Goal: Information Seeking & Learning: Learn about a topic

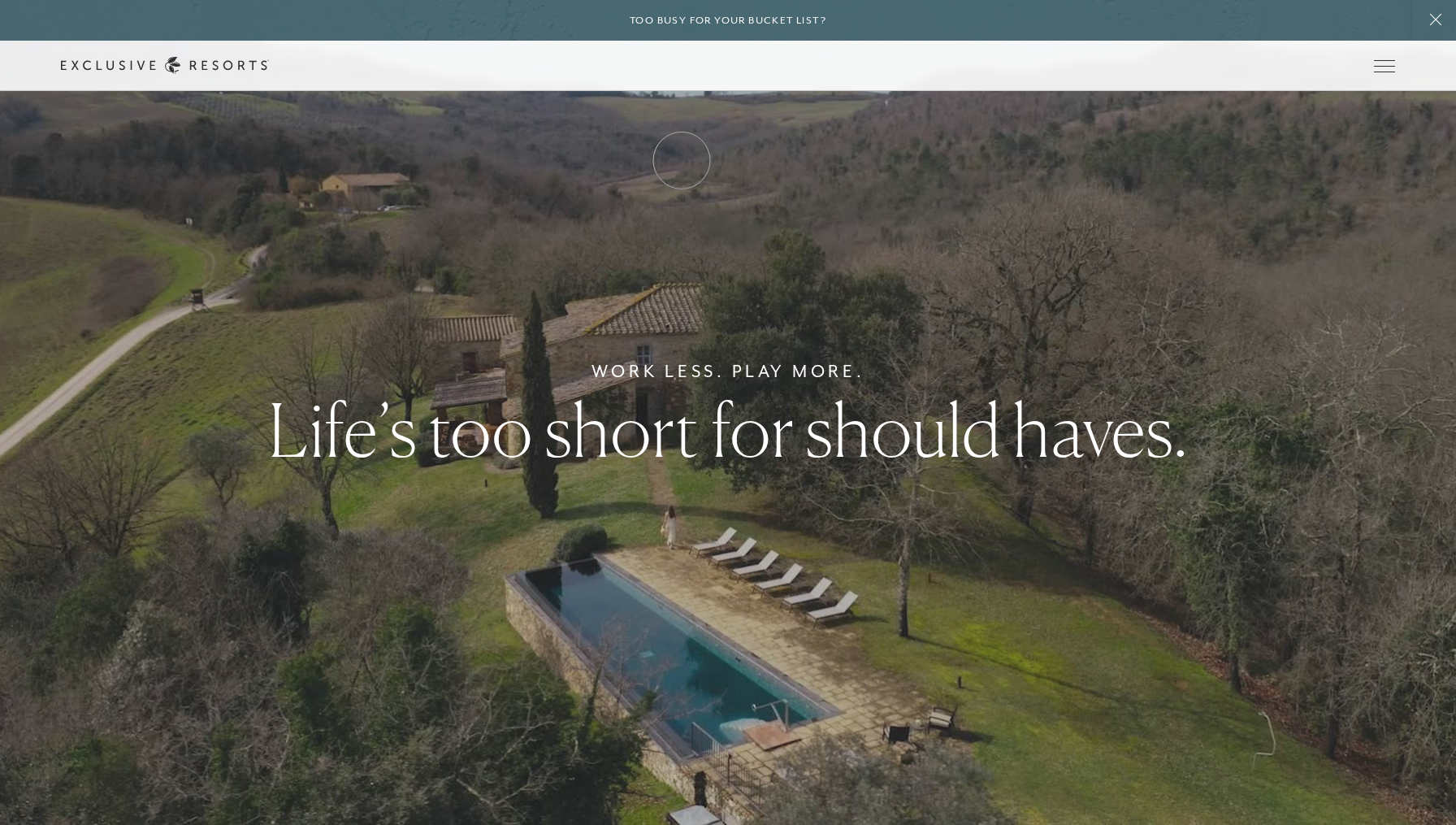
click at [0, 0] on link "How it works" at bounding box center [0, 0] width 0 height 0
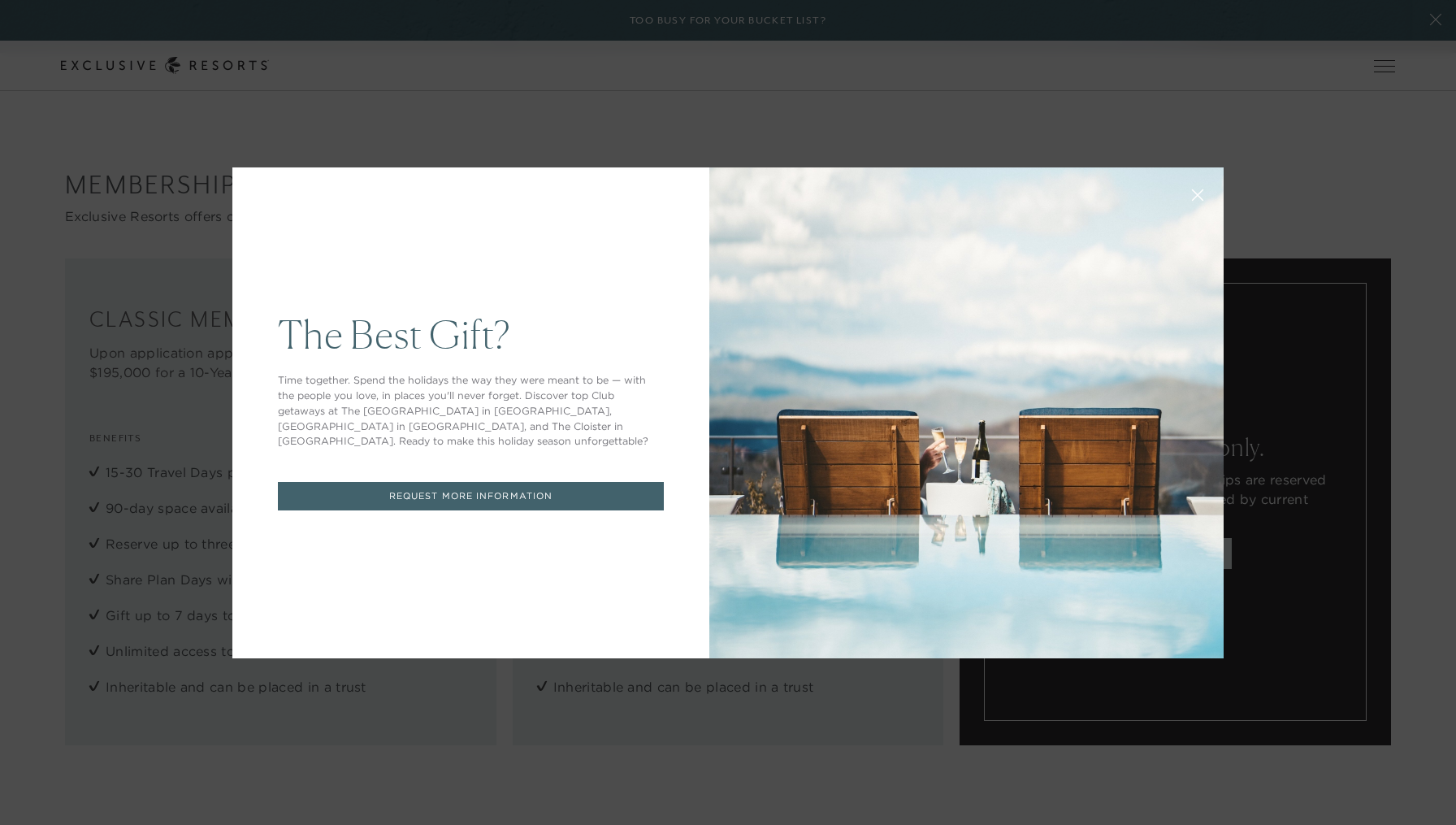
click at [1198, 195] on icon at bounding box center [1198, 194] width 10 height 10
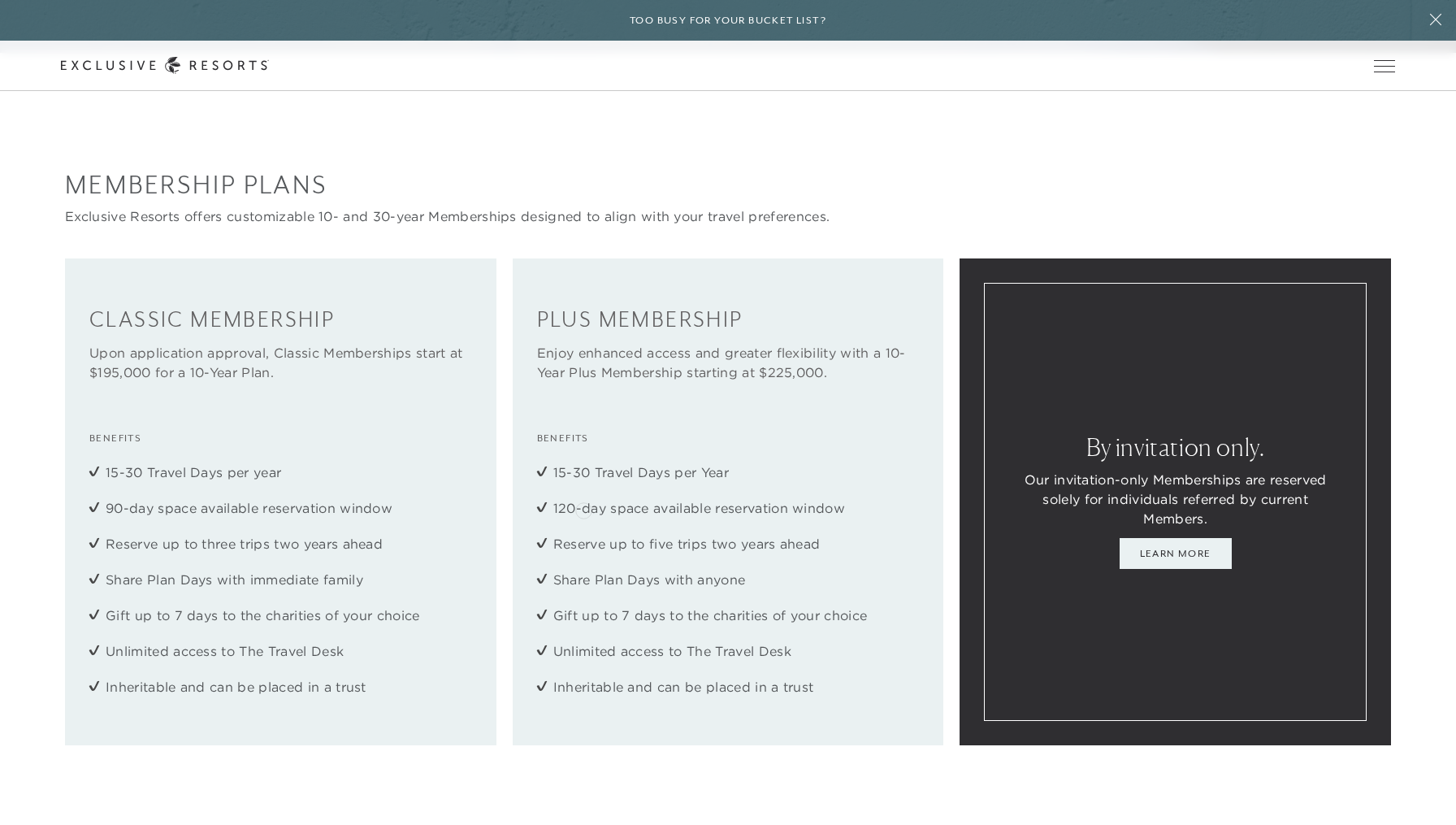
click at [656, 499] on li "120-day space available reservation window" at bounding box center [728, 508] width 351 height 20
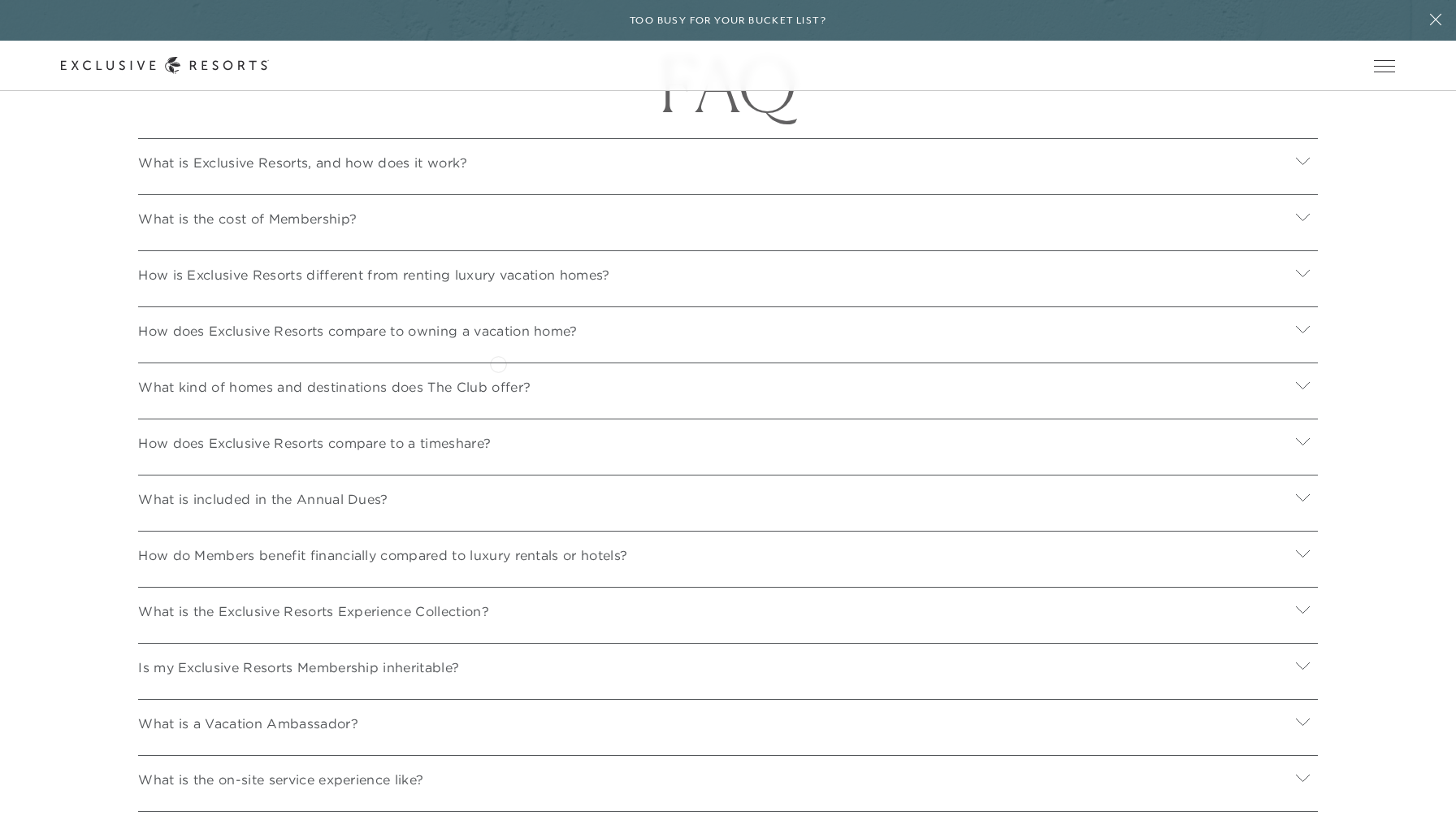
scroll to position [6070, 0]
click at [381, 478] on div "What is included in the Annual Dues?" at bounding box center [728, 492] width 1180 height 44
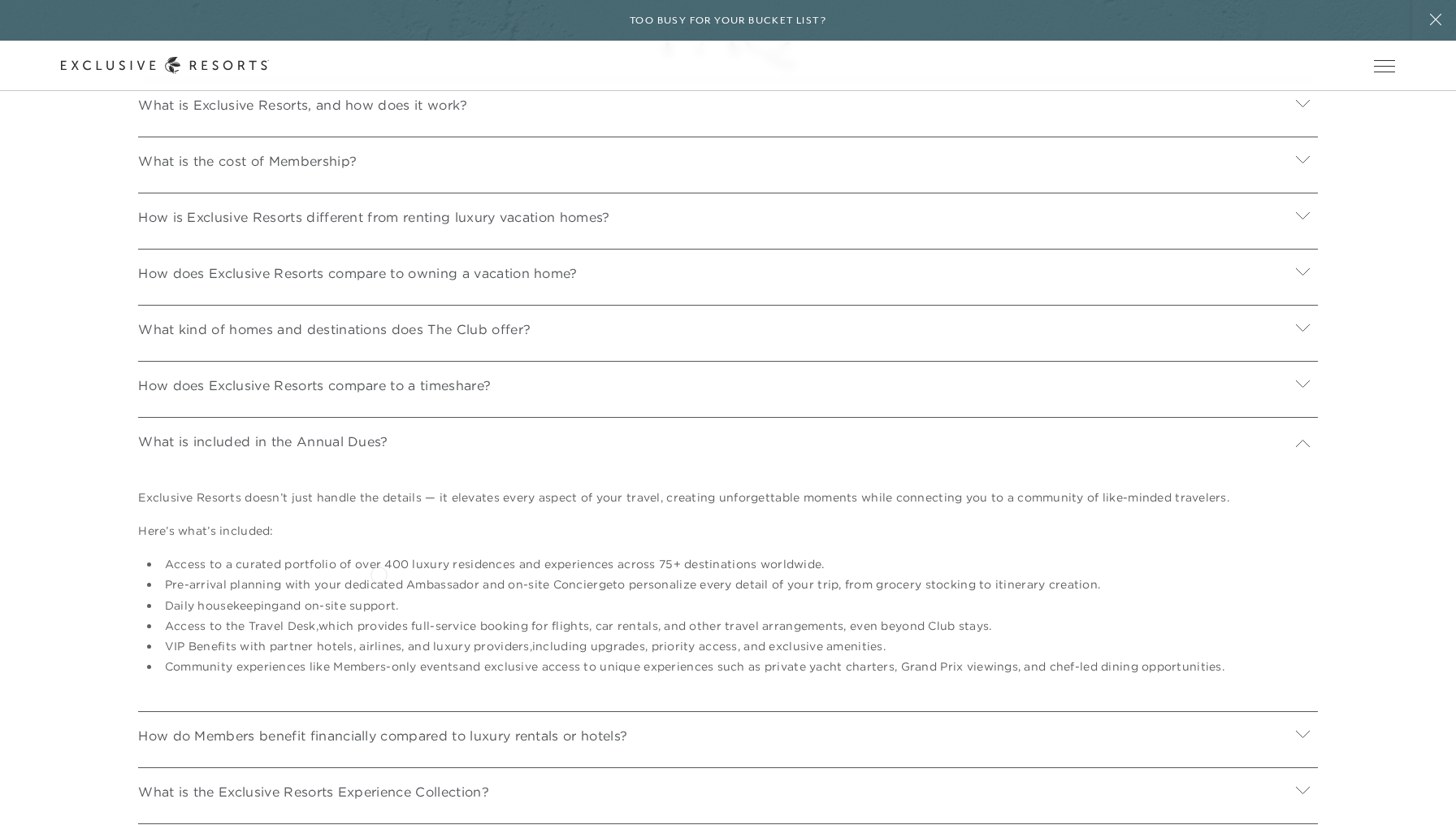
scroll to position [6255, 0]
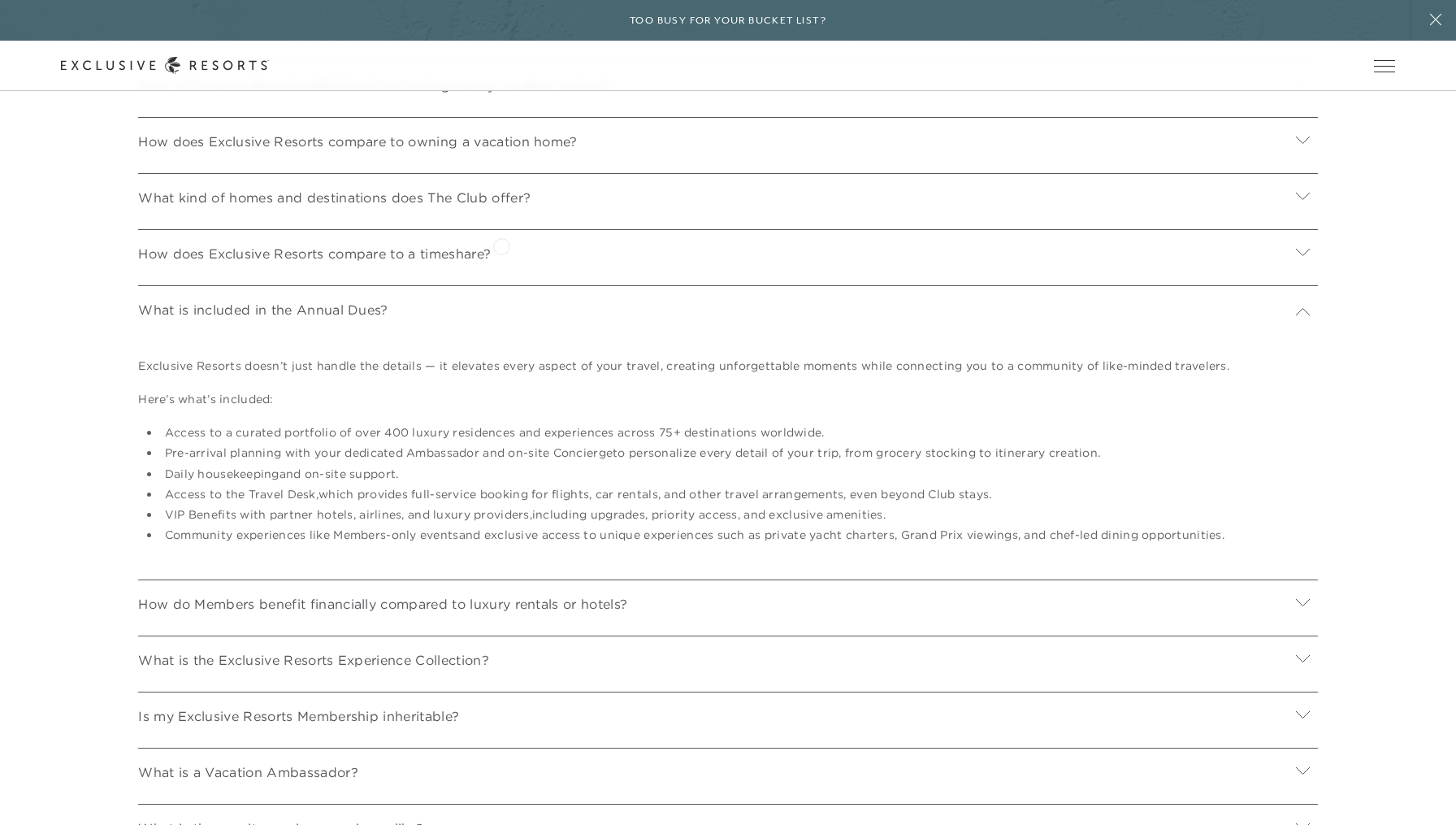
click at [501, 245] on div "How does Exclusive Resorts compare to a timeshare?" at bounding box center [728, 251] width 1180 height 44
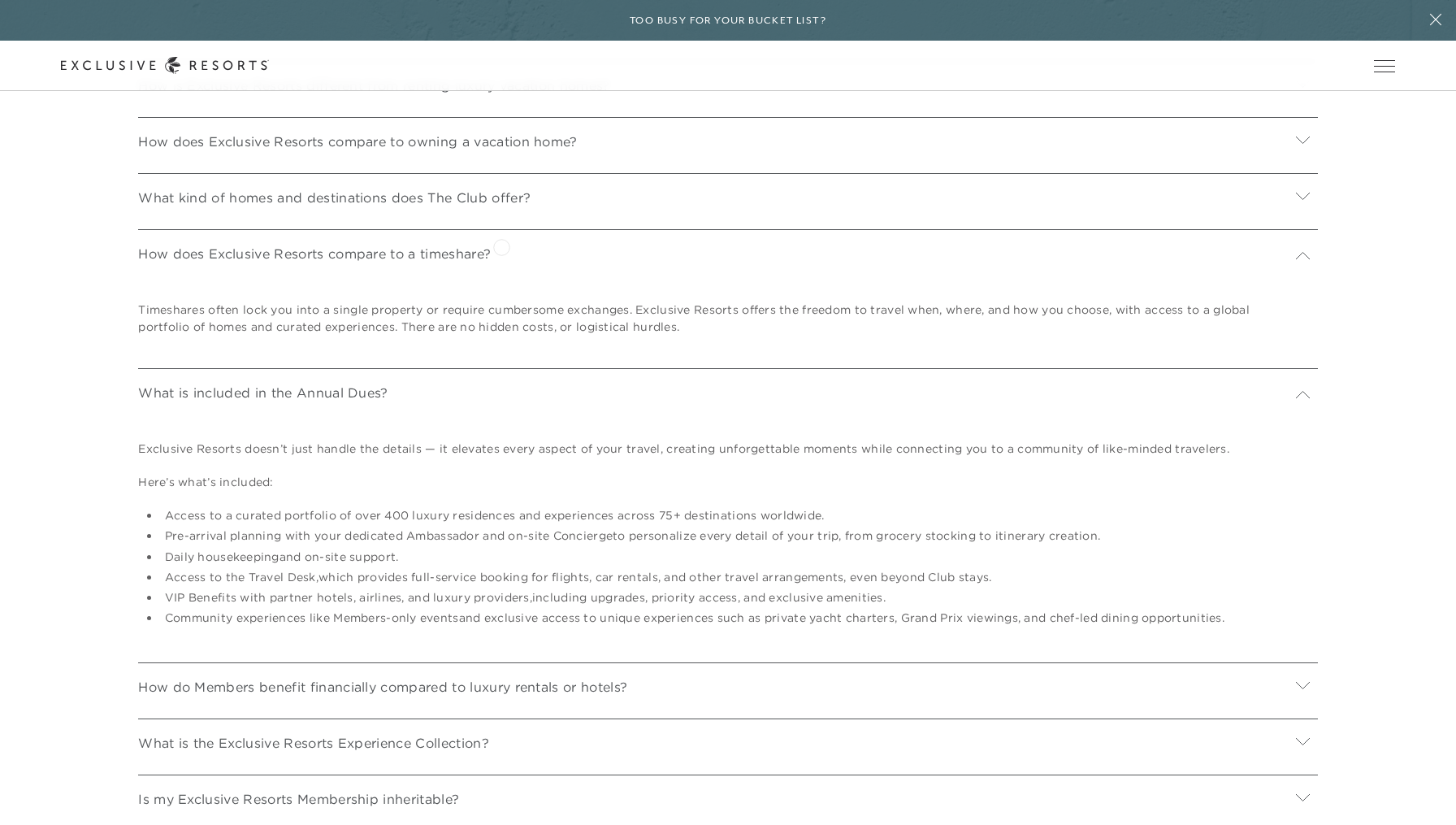
click at [501, 245] on div "How does Exclusive Resorts compare to a timeshare?" at bounding box center [728, 251] width 1180 height 44
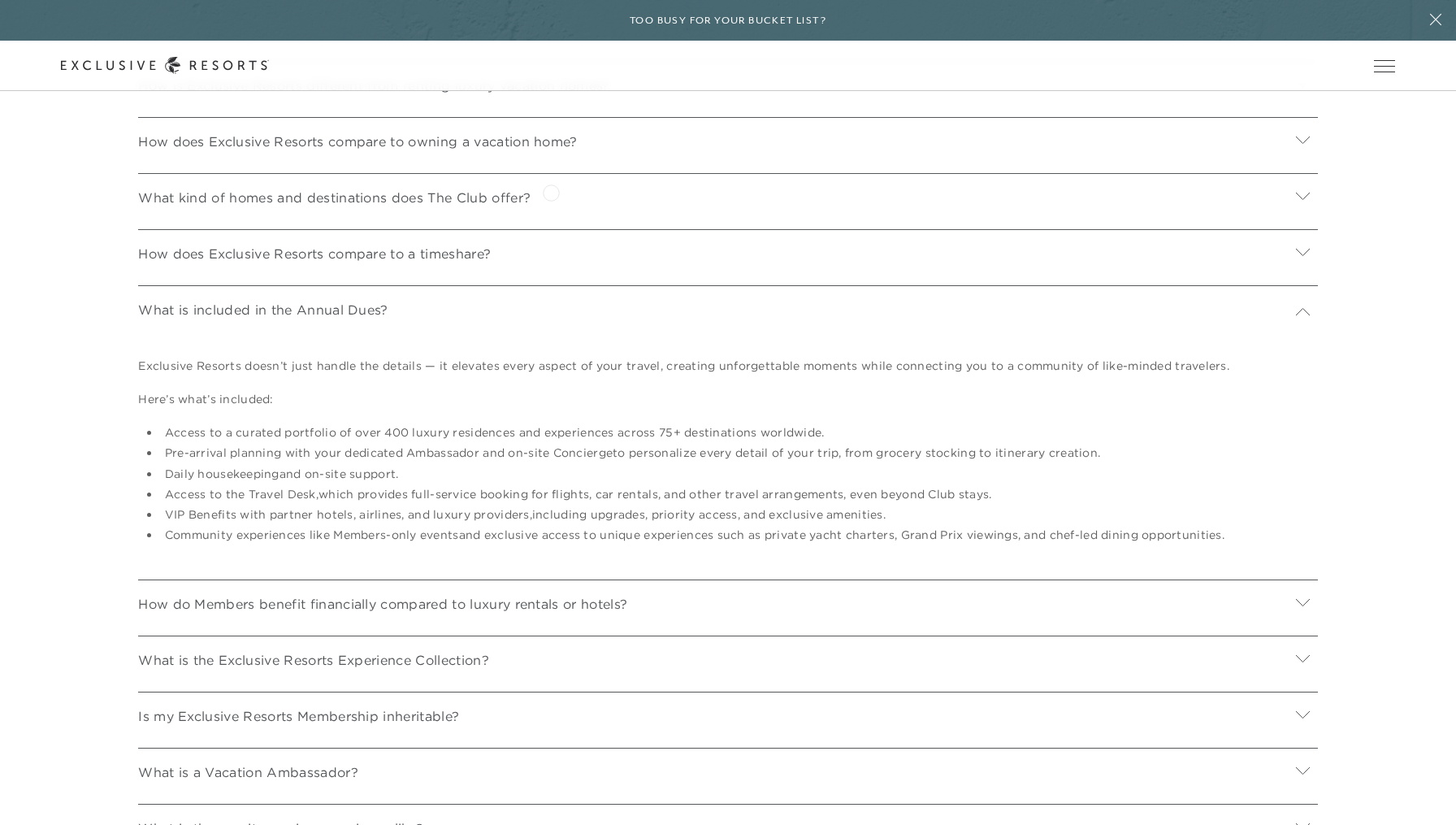
click at [551, 191] on div "What kind of homes and destinations does The Club offer?" at bounding box center [728, 195] width 1180 height 44
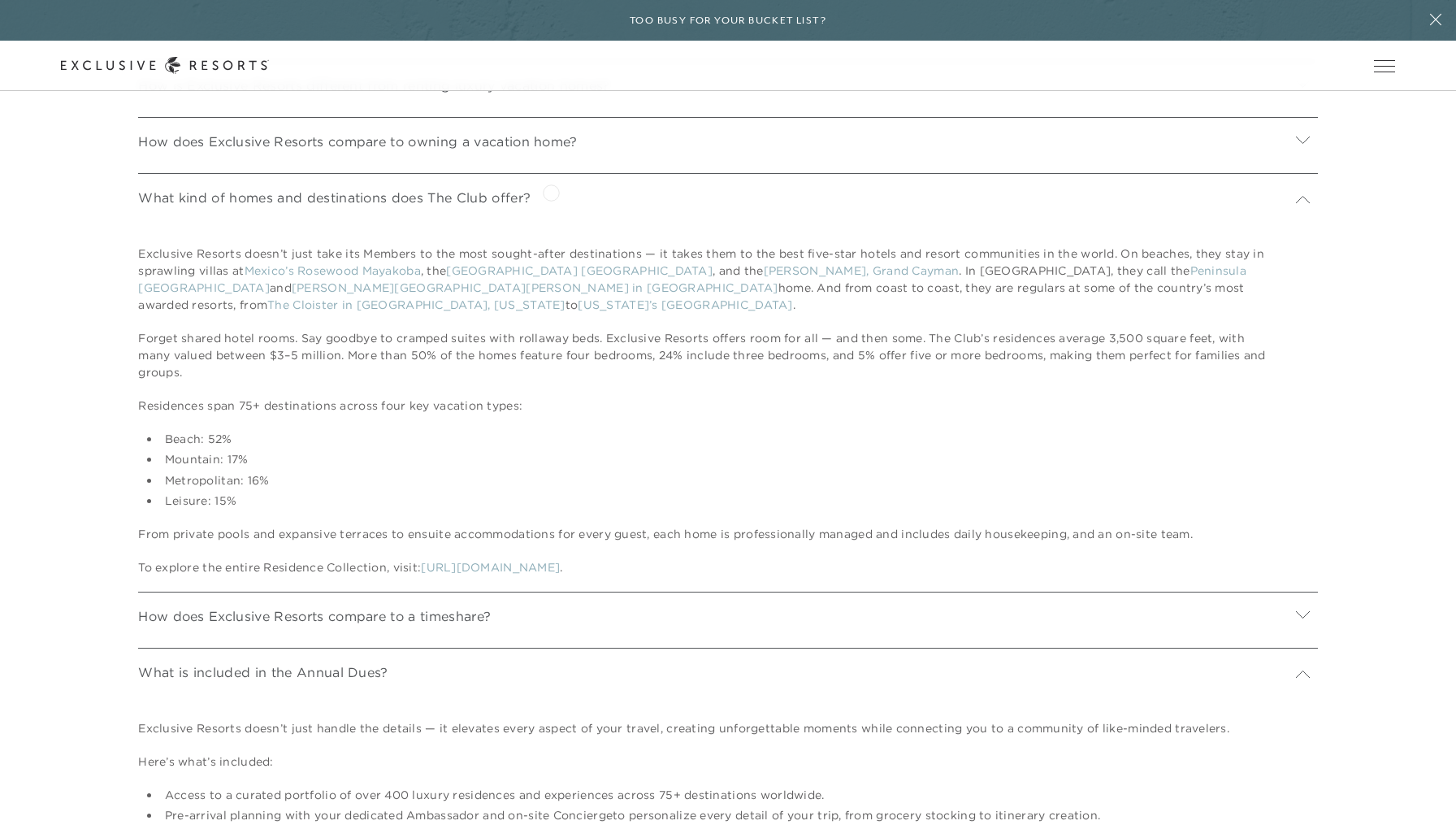
click at [551, 191] on div "What kind of homes and destinations does The Club offer?" at bounding box center [728, 195] width 1180 height 44
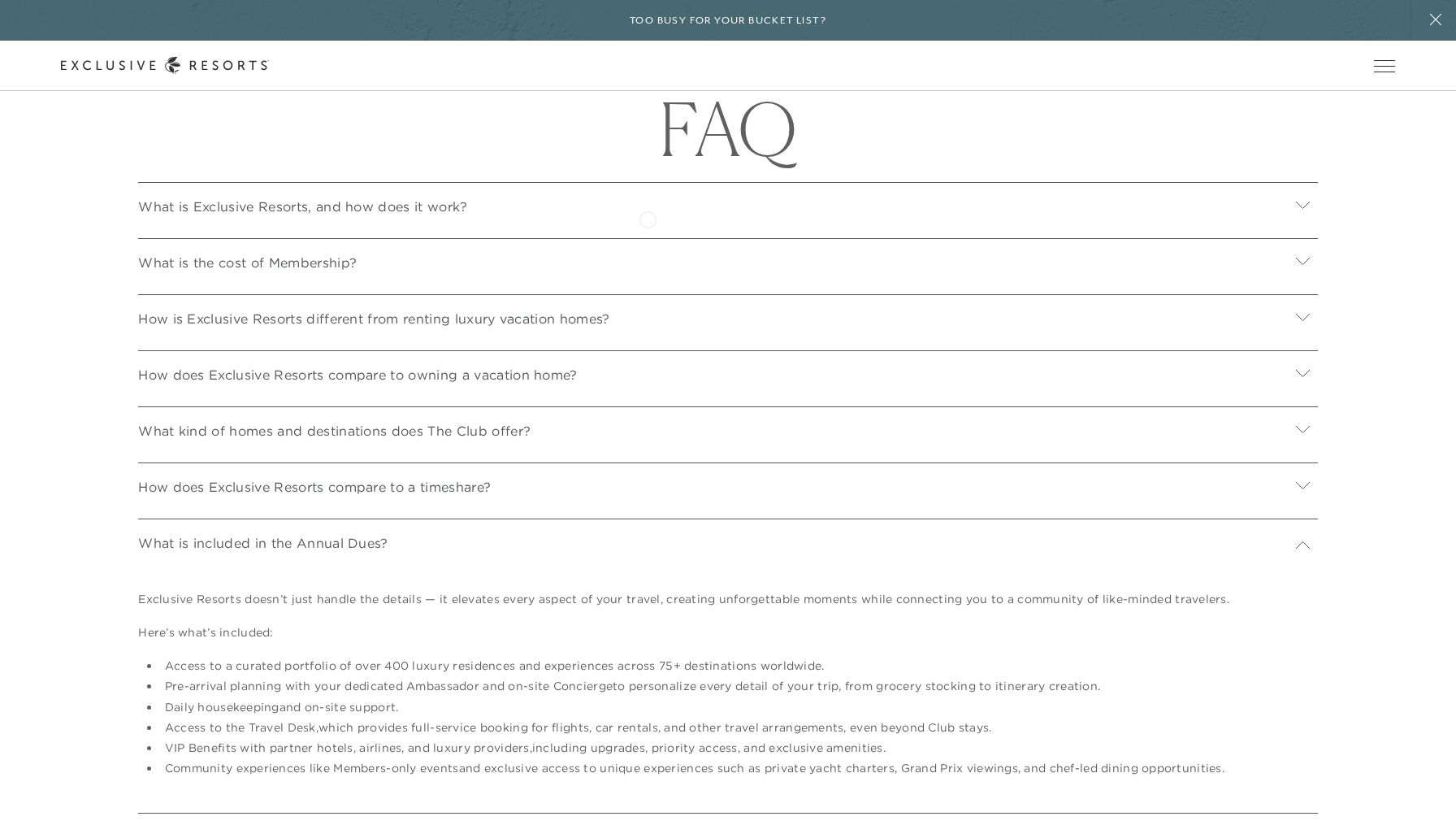
scroll to position [6021, 0]
click at [608, 239] on div "What is the cost of Membership?" at bounding box center [728, 261] width 1180 height 44
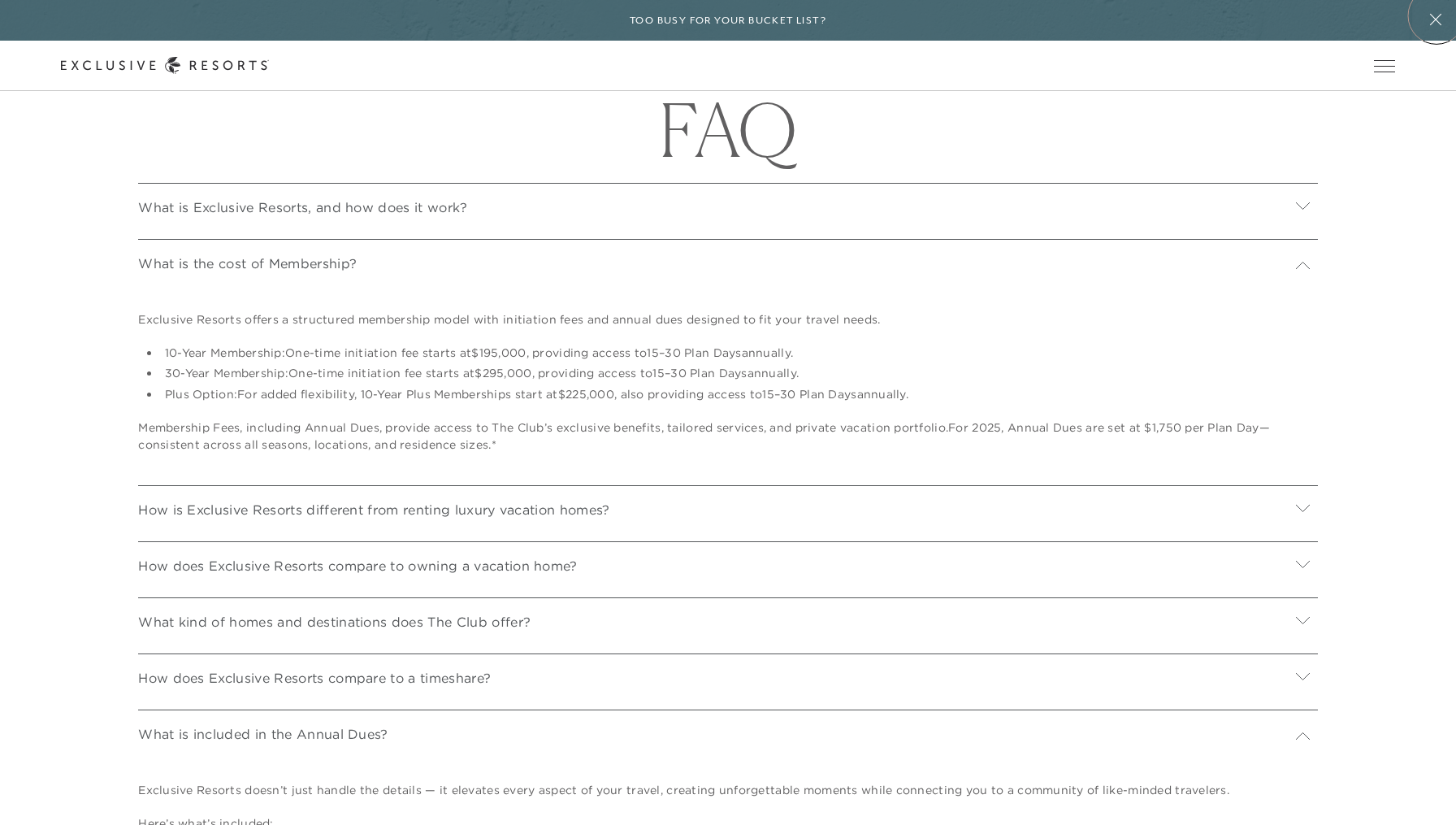
click at [1437, 16] on icon at bounding box center [1435, 20] width 31 height 13
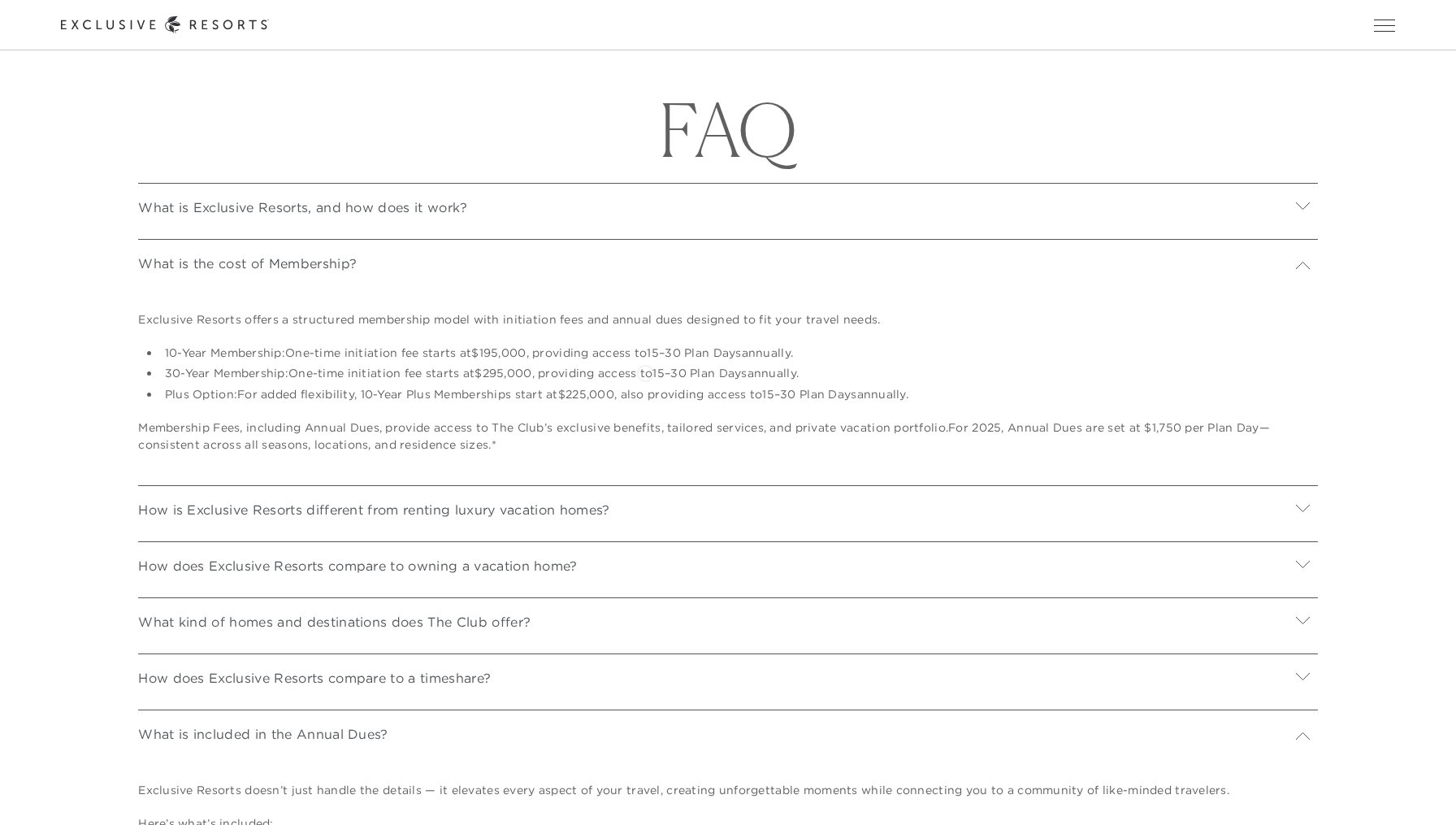
scroll to position [6042, 0]
